Goal: Navigation & Orientation: Understand site structure

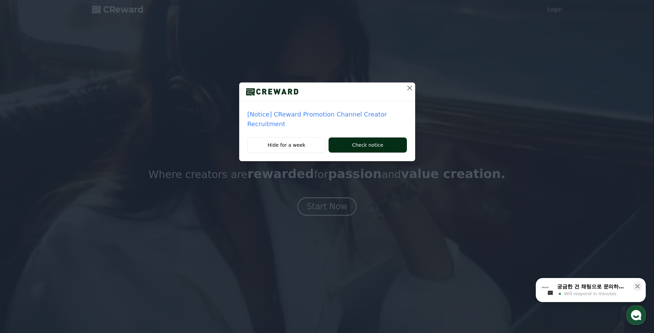
click at [381, 140] on button "Check notice" at bounding box center [368, 145] width 78 height 15
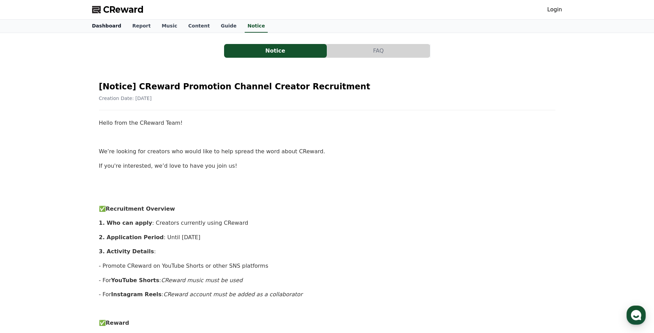
click at [99, 22] on link "Dashboard" at bounding box center [107, 26] width 40 height 13
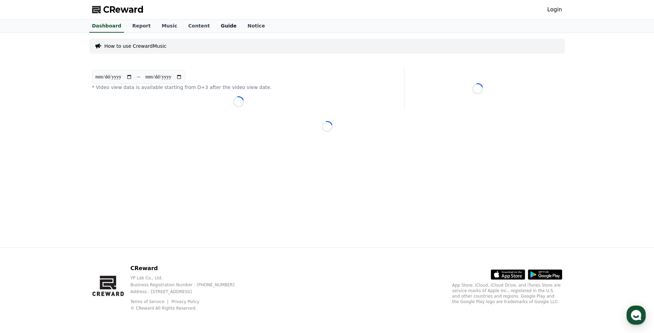
click at [221, 28] on link "Guide" at bounding box center [228, 26] width 27 height 13
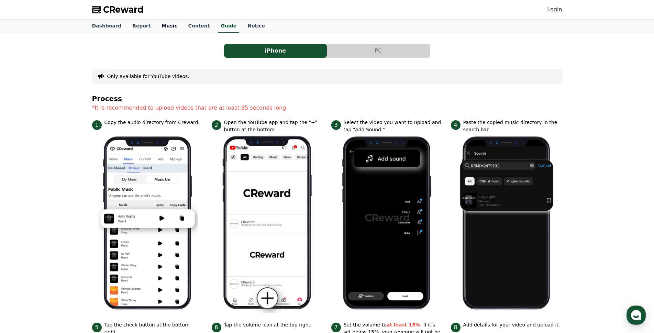
click at [166, 26] on link "Music" at bounding box center [169, 26] width 26 height 13
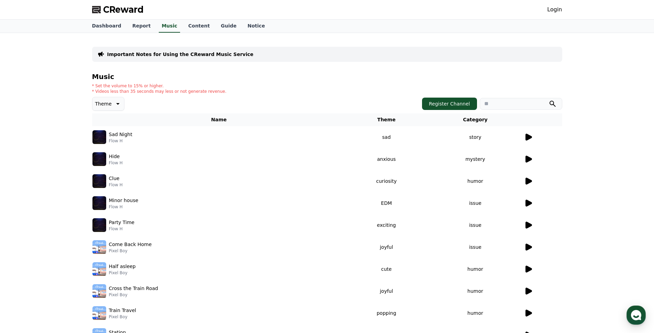
click at [527, 136] on icon at bounding box center [529, 137] width 7 height 7
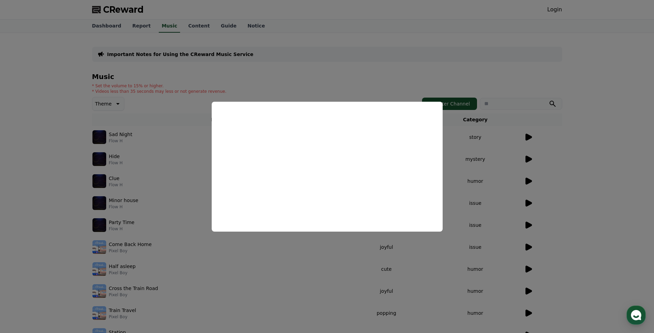
click at [17, 112] on button "close modal" at bounding box center [327, 166] width 654 height 333
